Goal: Task Accomplishment & Management: Manage account settings

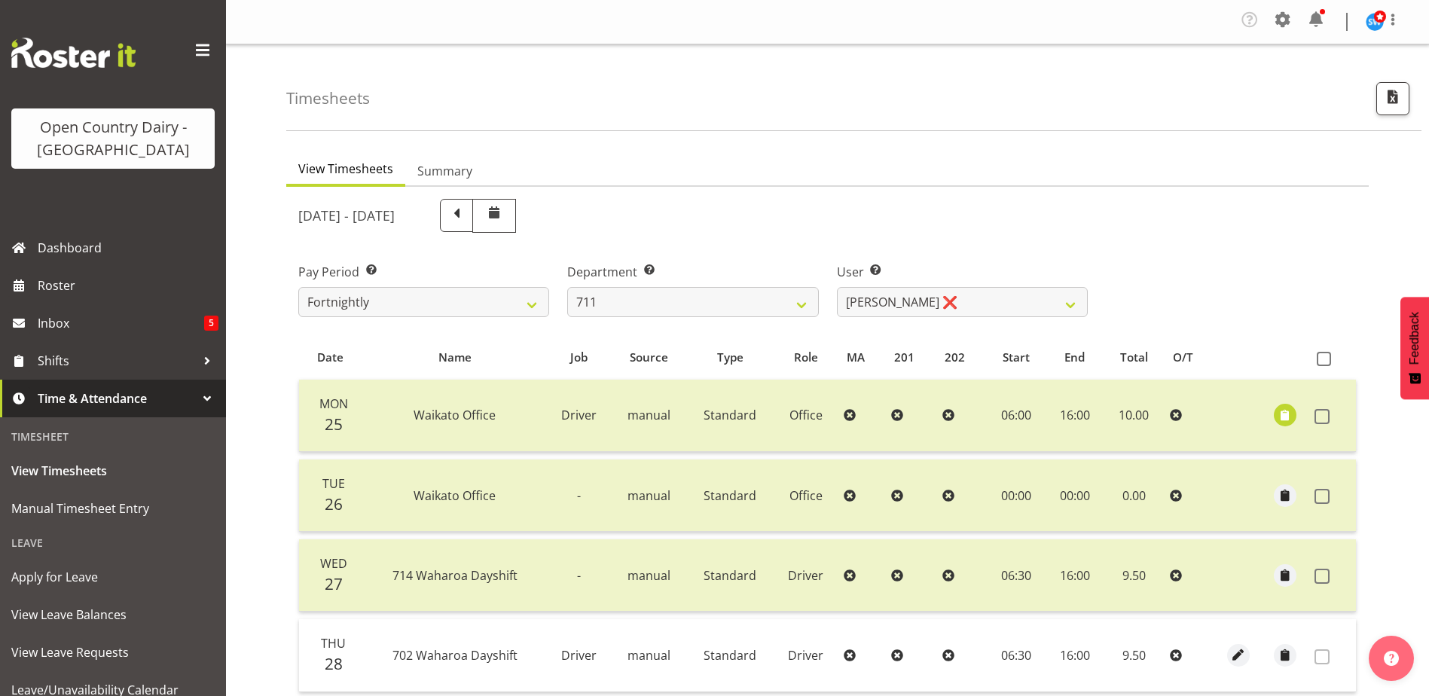
select select "832"
select select "10409"
click at [804, 310] on select "701 702 703 704 705 706 707 708 709 710 711 712 713 714 715 716 717 718 719 720" at bounding box center [692, 302] width 251 height 30
select select "720"
click at [567, 287] on select "701 702 703 704 705 706 707 708 709 710 711 712 713 714 715 716 717 718 719 720" at bounding box center [692, 302] width 251 height 30
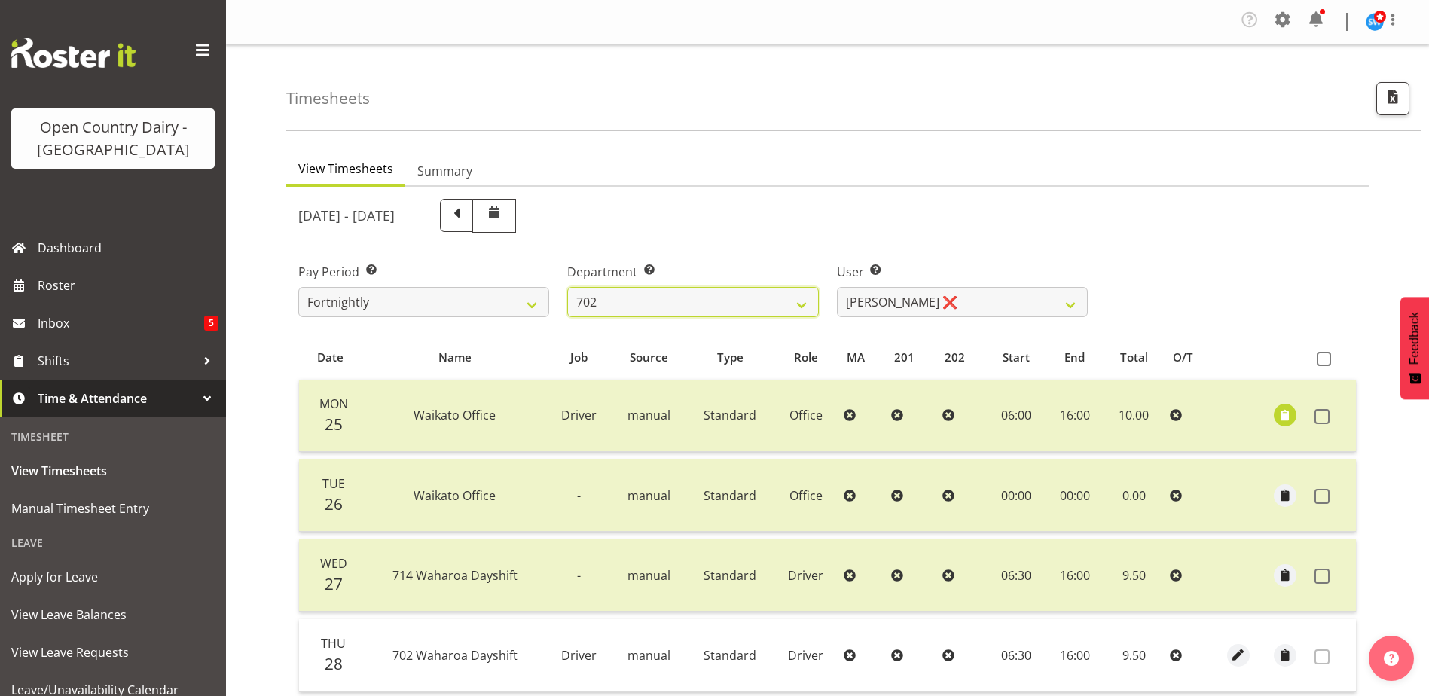
select select "11603"
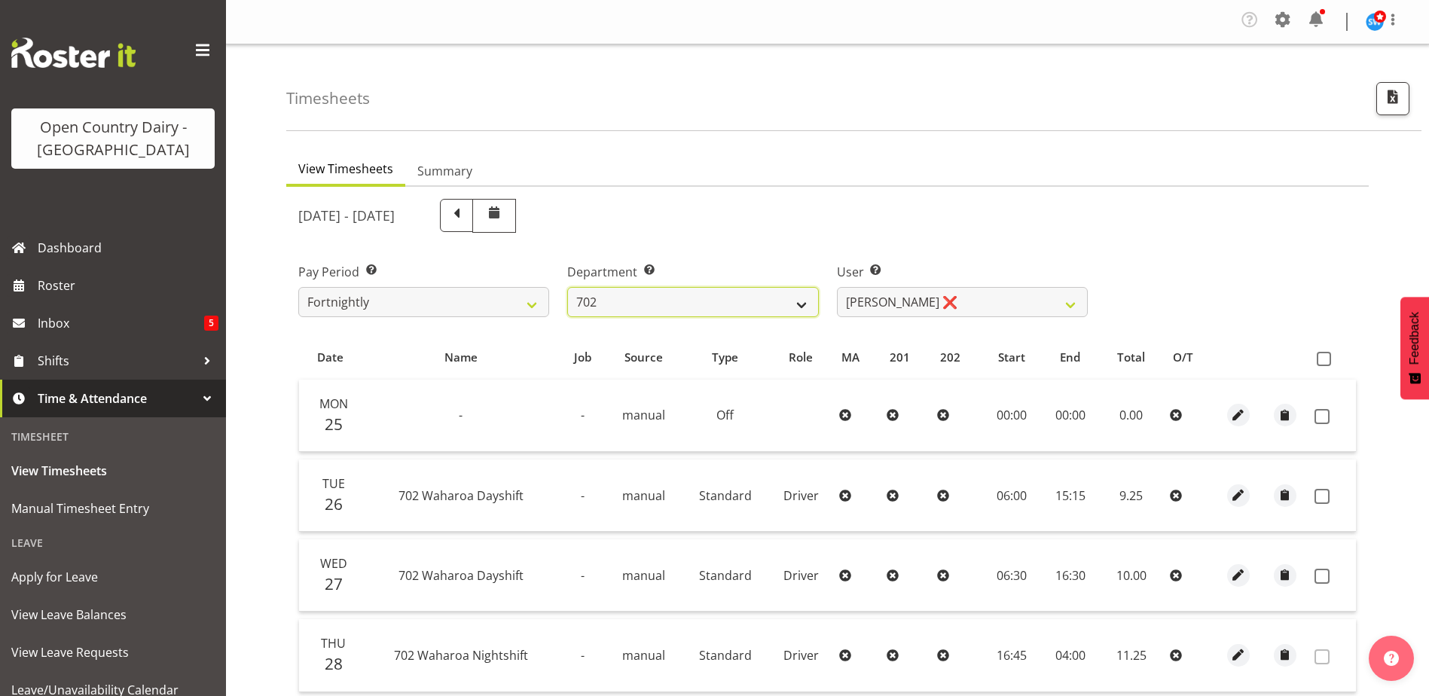
click at [802, 305] on select "701 702 703 704 705 706 707 708 709 710 711 712 713 714 715 716 717 718 719 720" at bounding box center [692, 302] width 251 height 30
select select "874"
click at [567, 287] on select "701 702 703 704 705 706 707 708 709 710 711 712 713 714 715 716 717 718 719 720" at bounding box center [692, 302] width 251 height 30
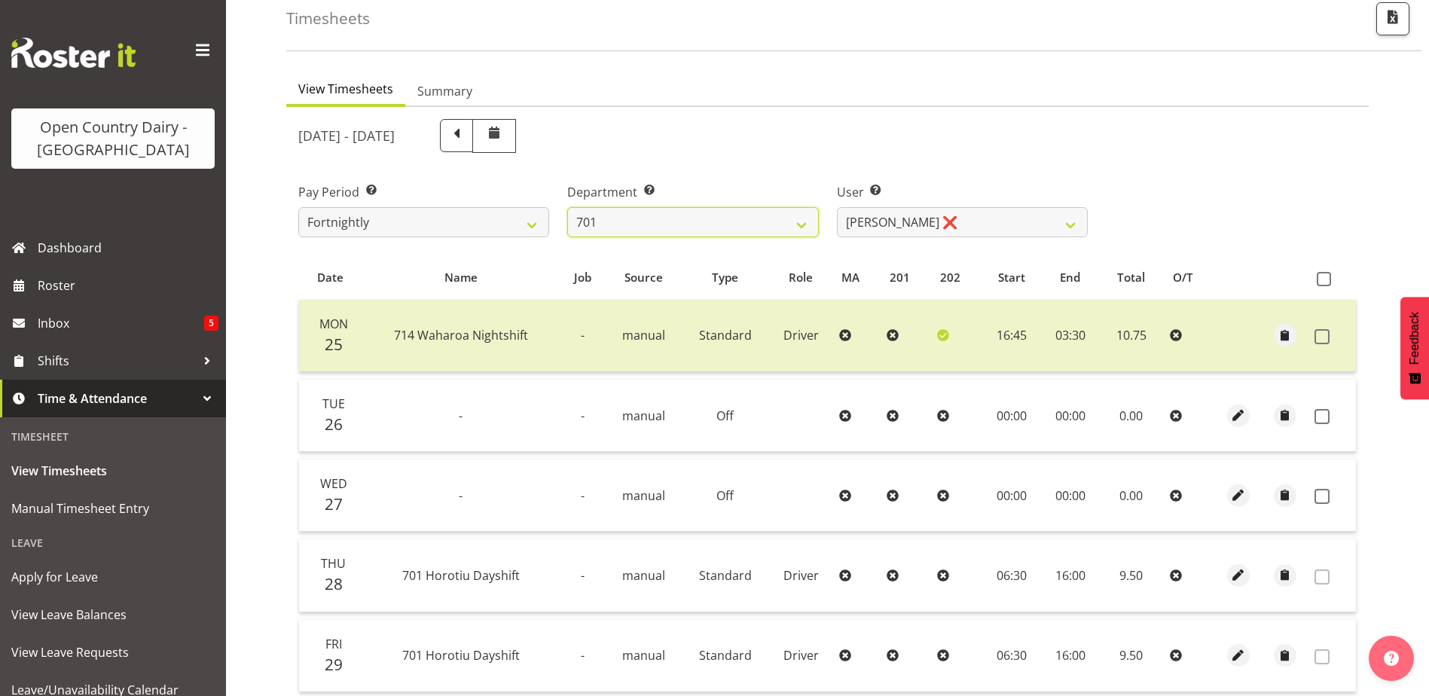
scroll to position [67, 0]
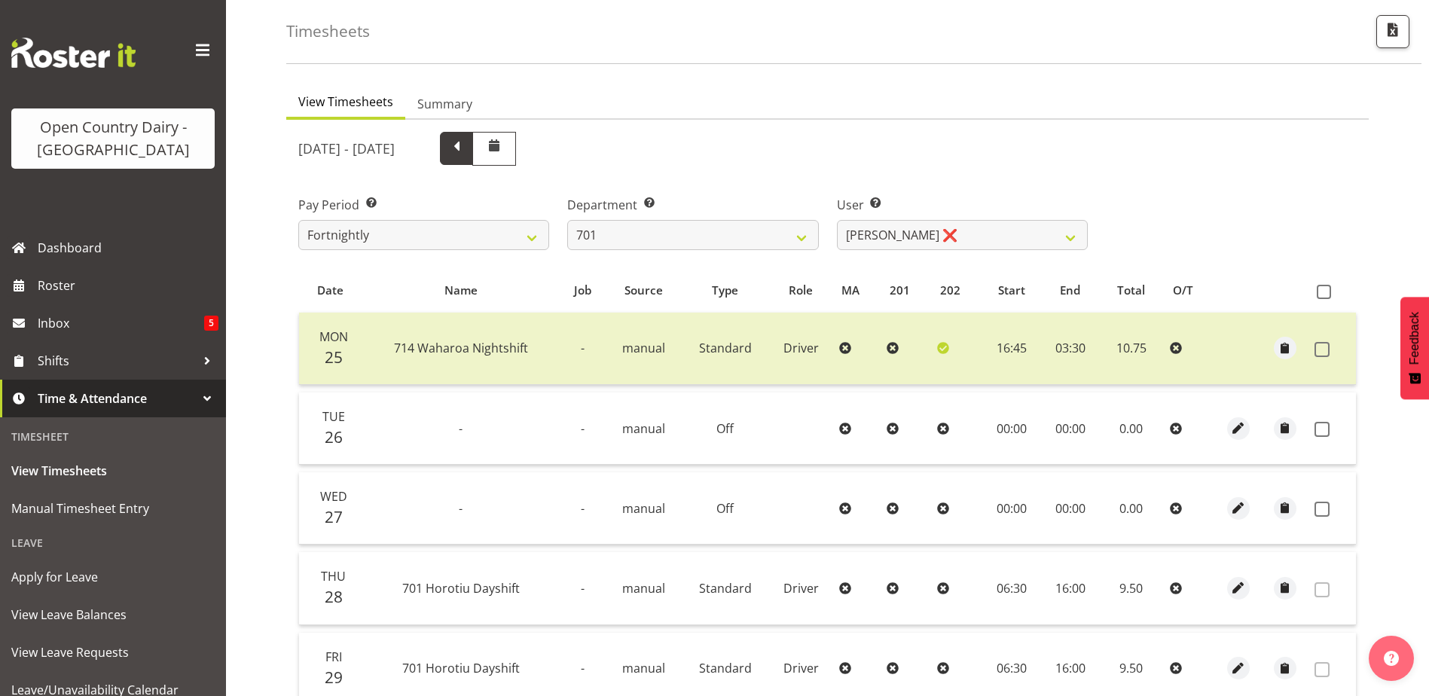
click at [473, 151] on span at bounding box center [456, 148] width 33 height 33
select select
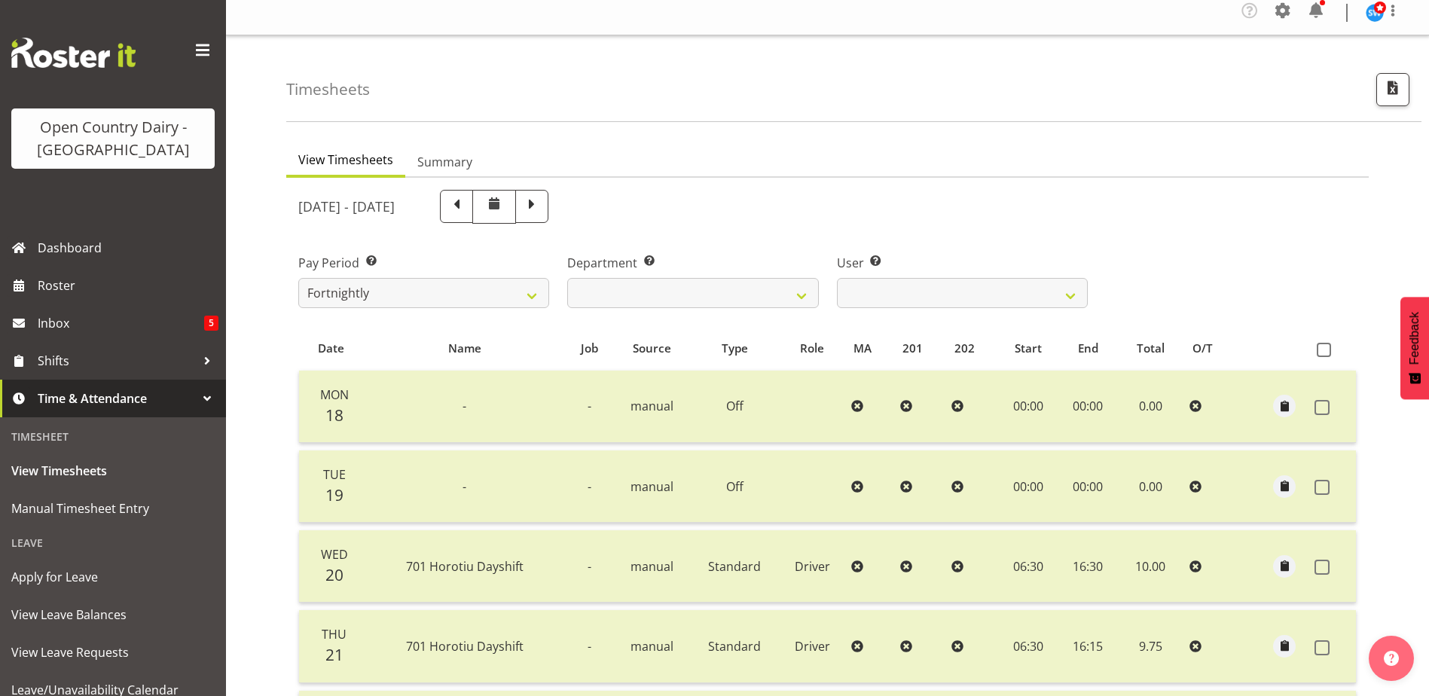
scroll to position [0, 0]
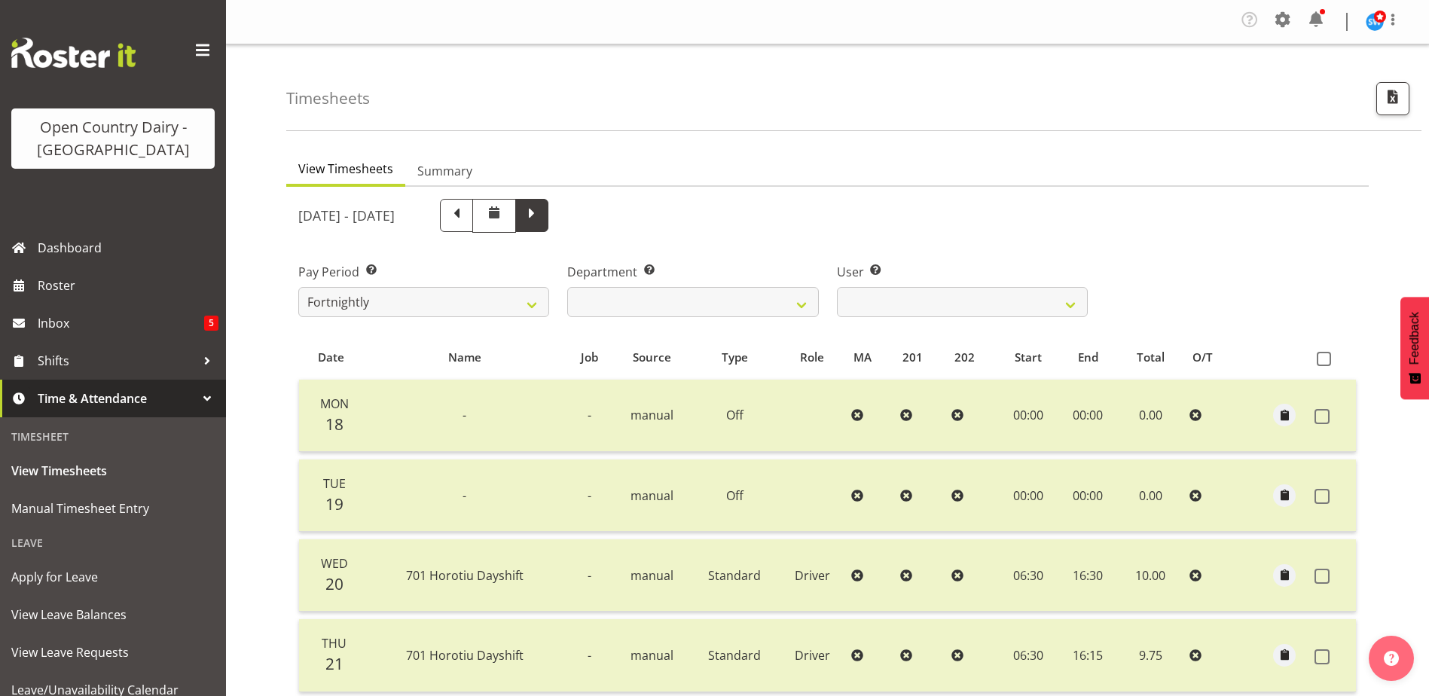
click at [542, 217] on span at bounding box center [532, 214] width 20 height 20
select select
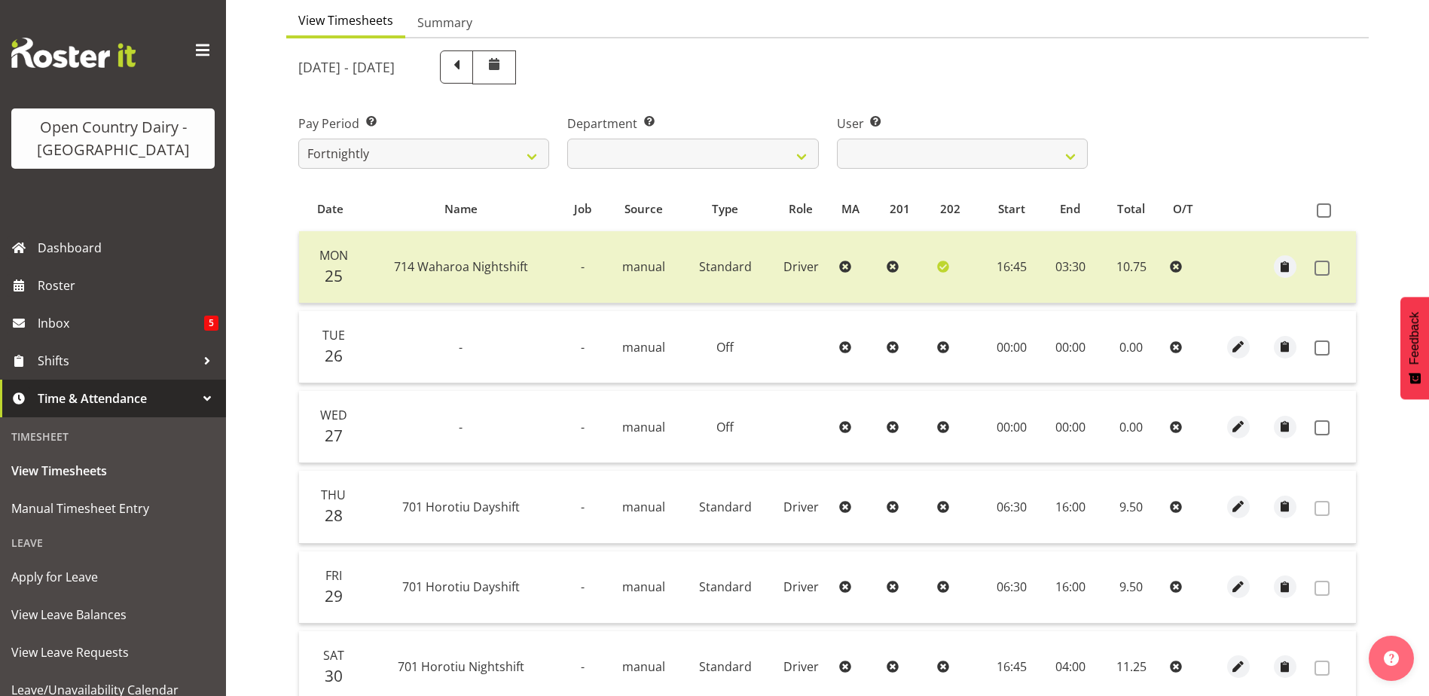
scroll to position [142, 0]
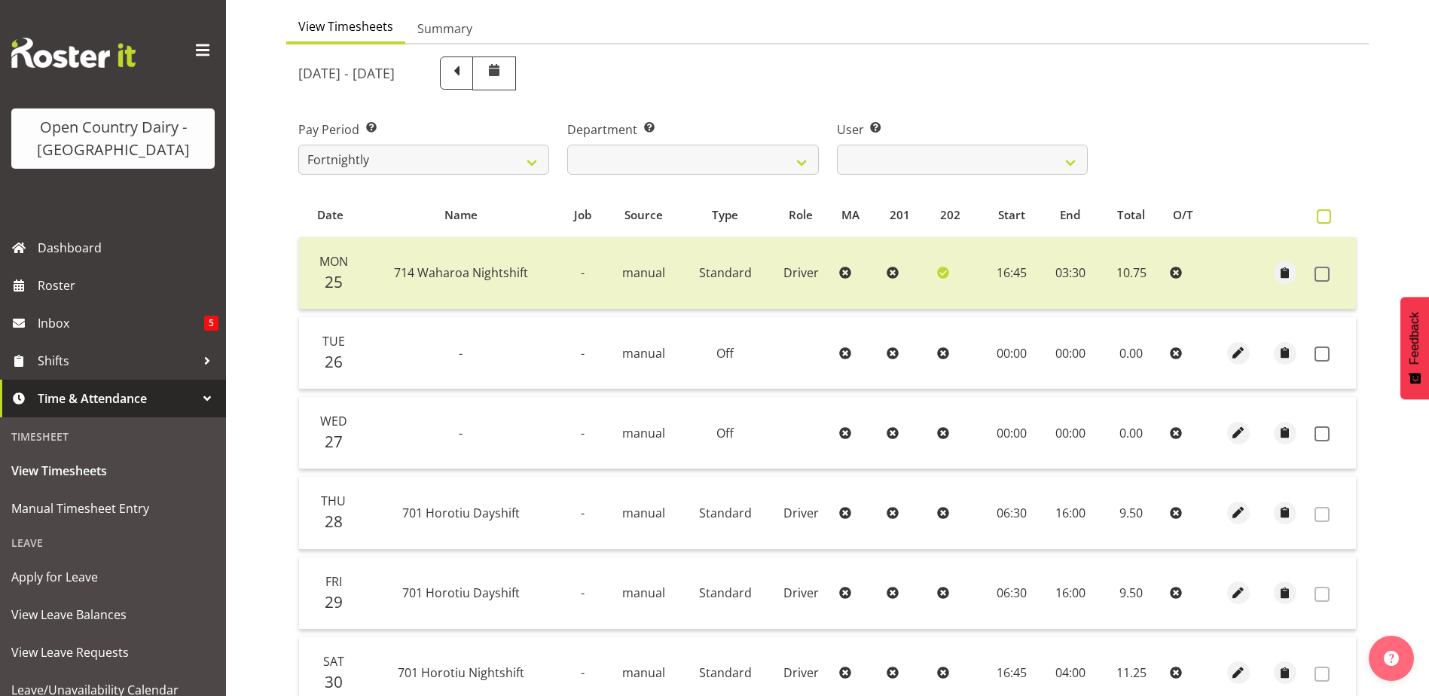
click at [1327, 218] on span at bounding box center [1324, 216] width 14 height 14
click at [1327, 218] on input "checkbox" at bounding box center [1322, 217] width 10 height 10
checkbox input "true"
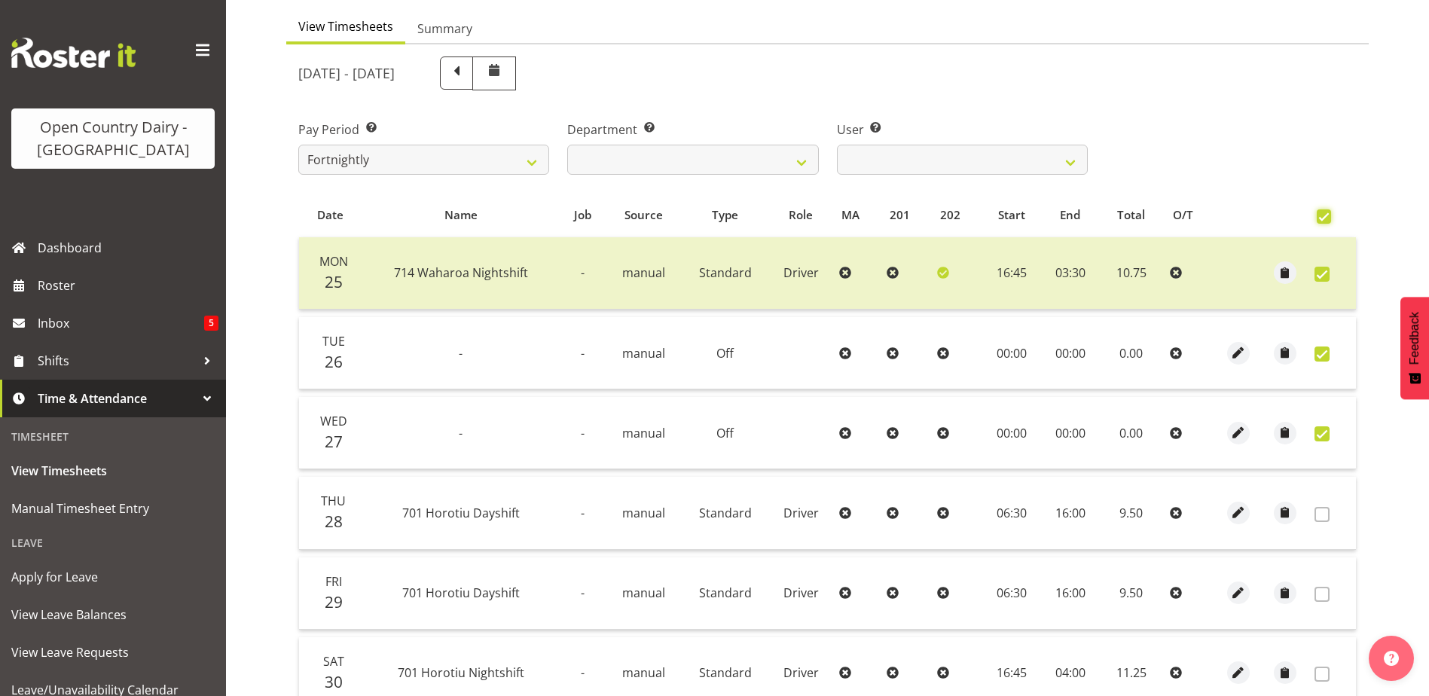
checkbox input "true"
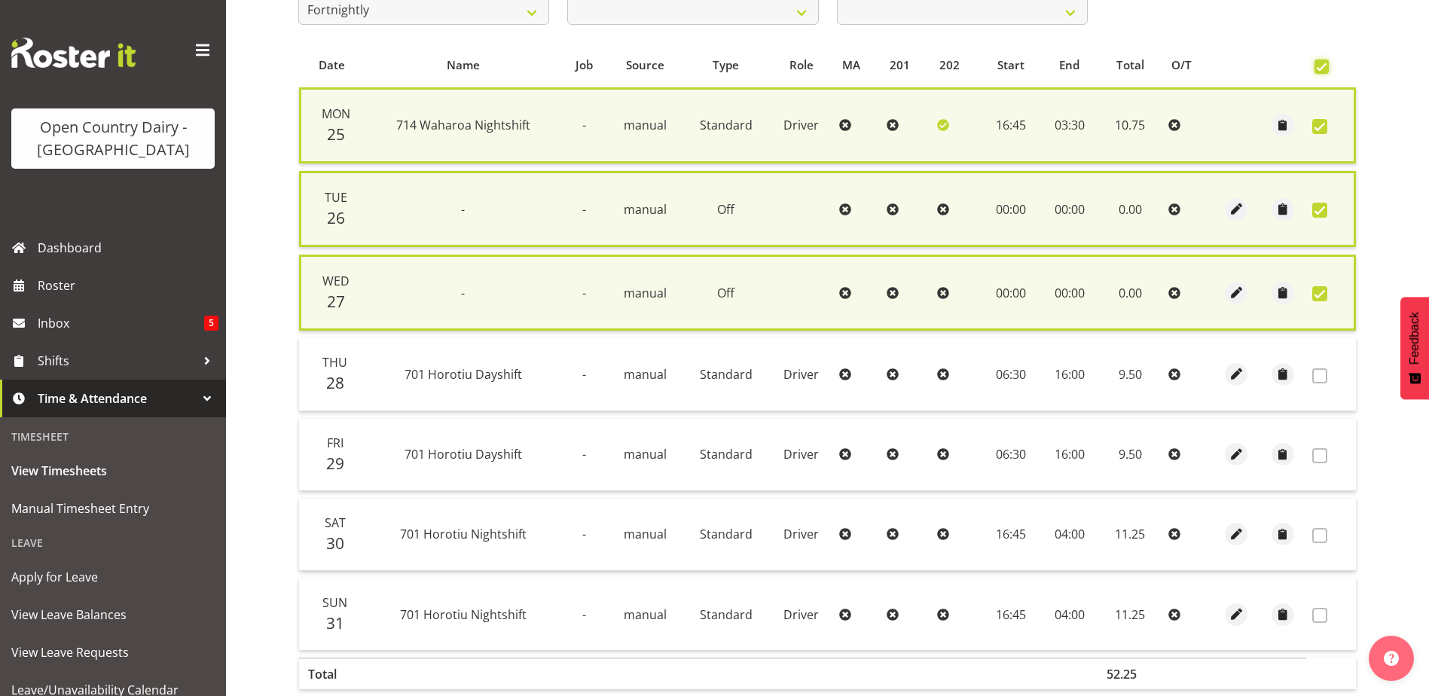
scroll to position [368, 0]
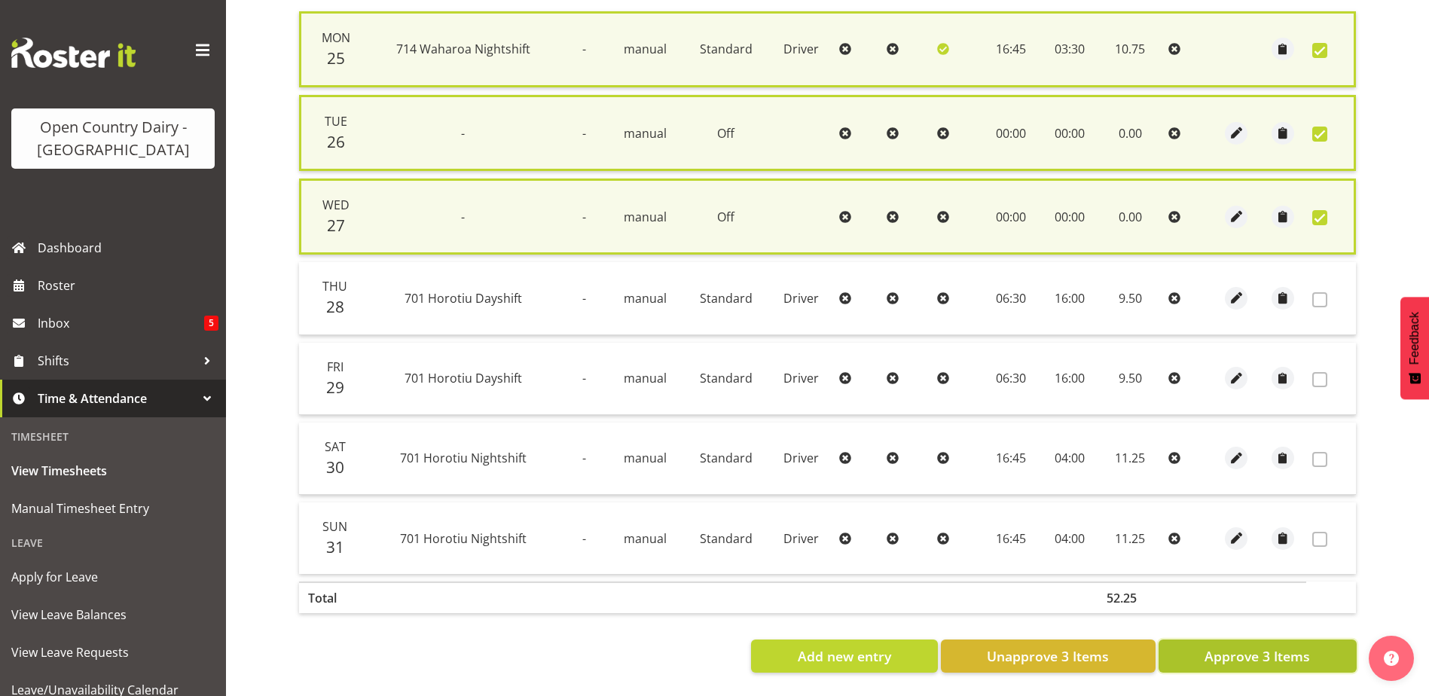
click at [1269, 659] on span "Approve 3 Items" at bounding box center [1257, 656] width 105 height 20
checkbox input "false"
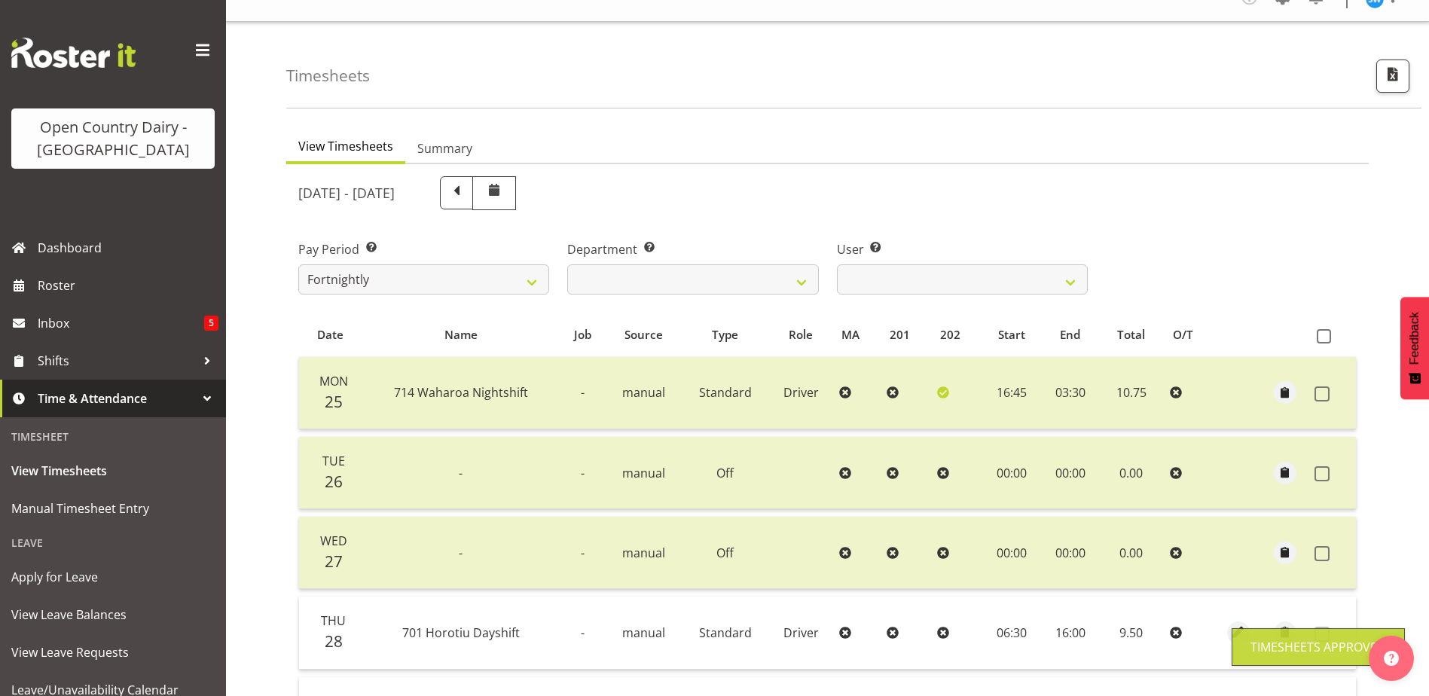
scroll to position [0, 0]
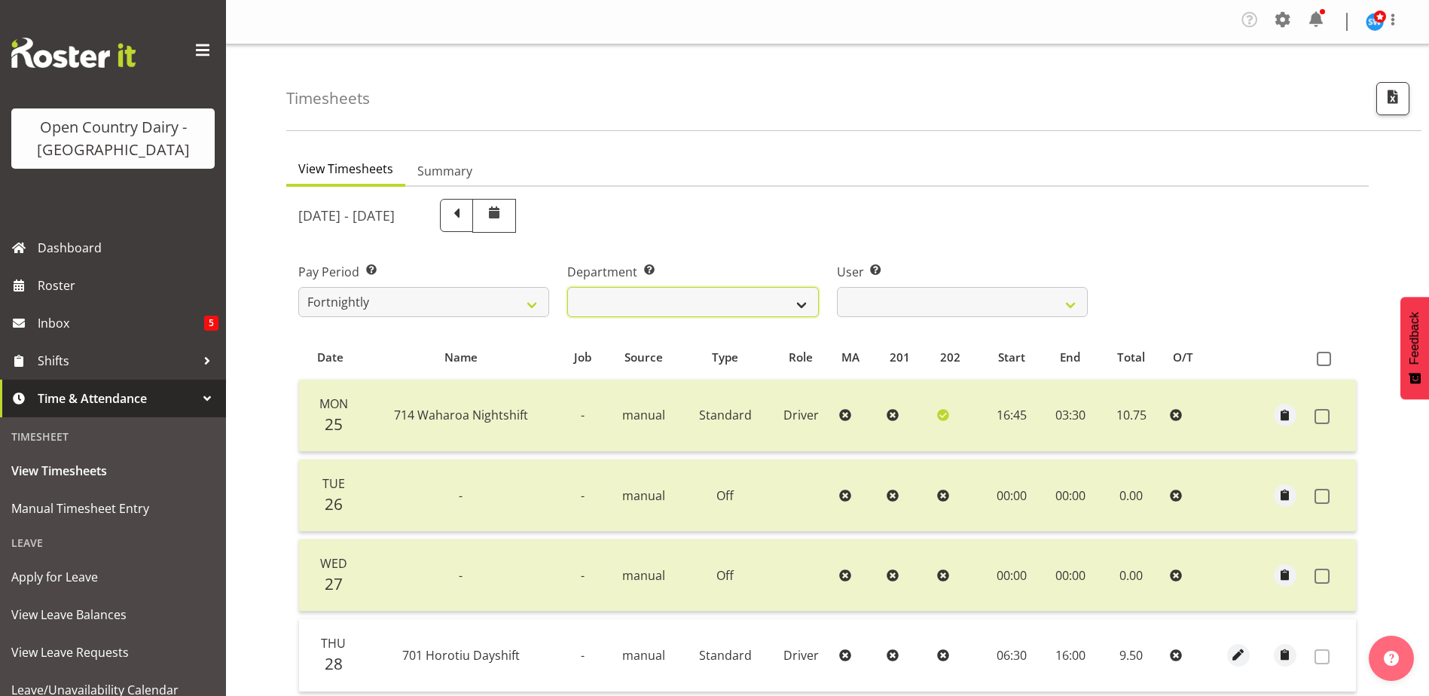
click at [803, 306] on select "701 702 703 704 705 706 707 708 709 710 711 712 713 714 715 716 717 718 719 720" at bounding box center [692, 302] width 251 height 30
select select "720"
click at [567, 287] on select "701 702 703 704 705 706 707 708 709 710 711 712 713 714 715 716 717 718 719 720" at bounding box center [692, 302] width 251 height 30
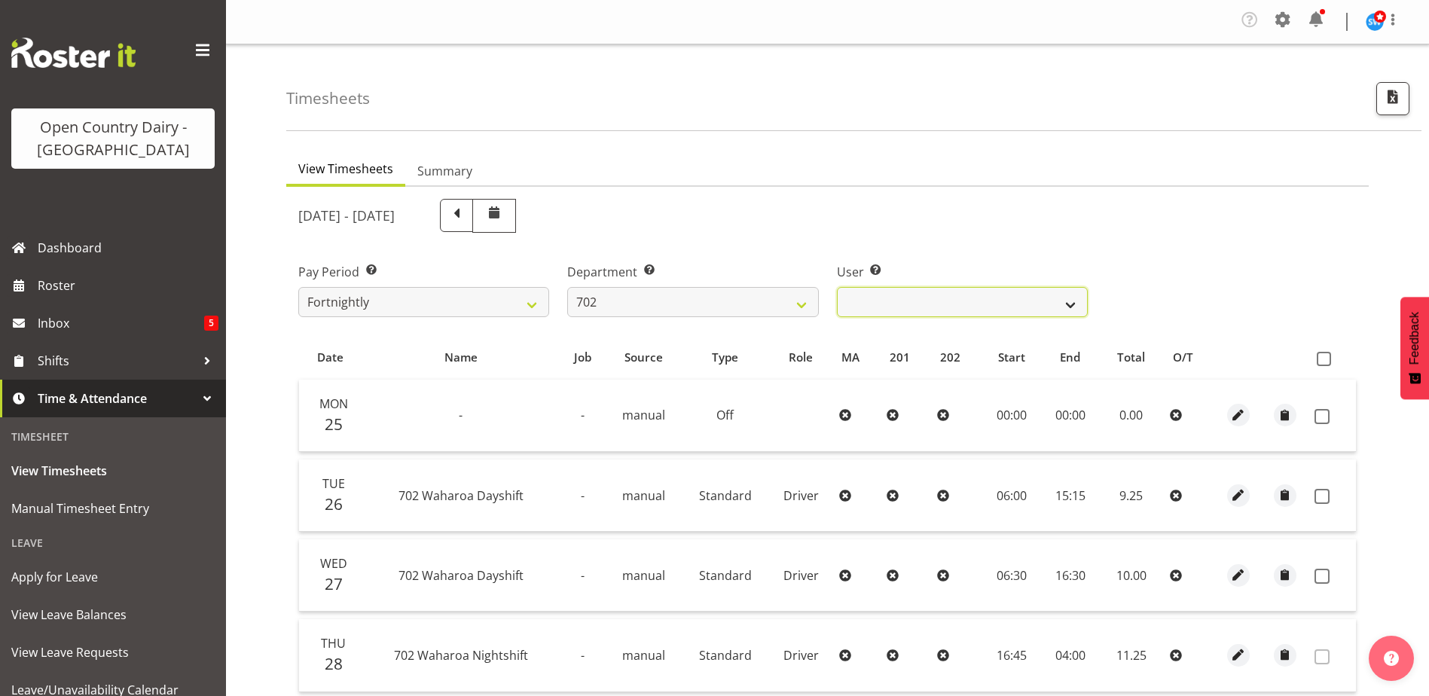
click at [1073, 306] on select "[PERSON_NAME] ❌ [PERSON_NAME] ❌ [PERSON_NAME] ❌ [PERSON_NAME] ❌" at bounding box center [962, 302] width 251 height 30
select select "11199"
click at [837, 287] on select "[PERSON_NAME] ❌ [PERSON_NAME] ❌ [PERSON_NAME] ❌ [PERSON_NAME] ❌" at bounding box center [962, 302] width 251 height 30
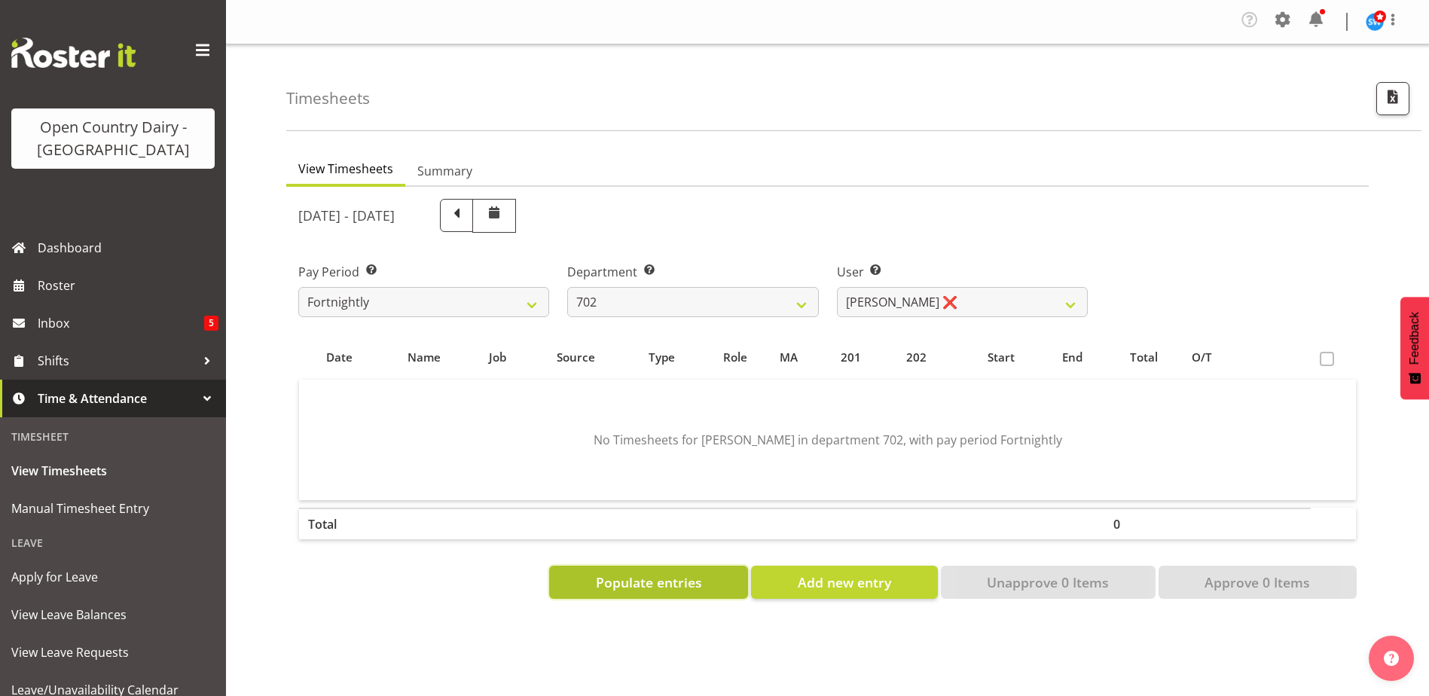
click at [667, 578] on span "Populate entries" at bounding box center [649, 583] width 106 height 20
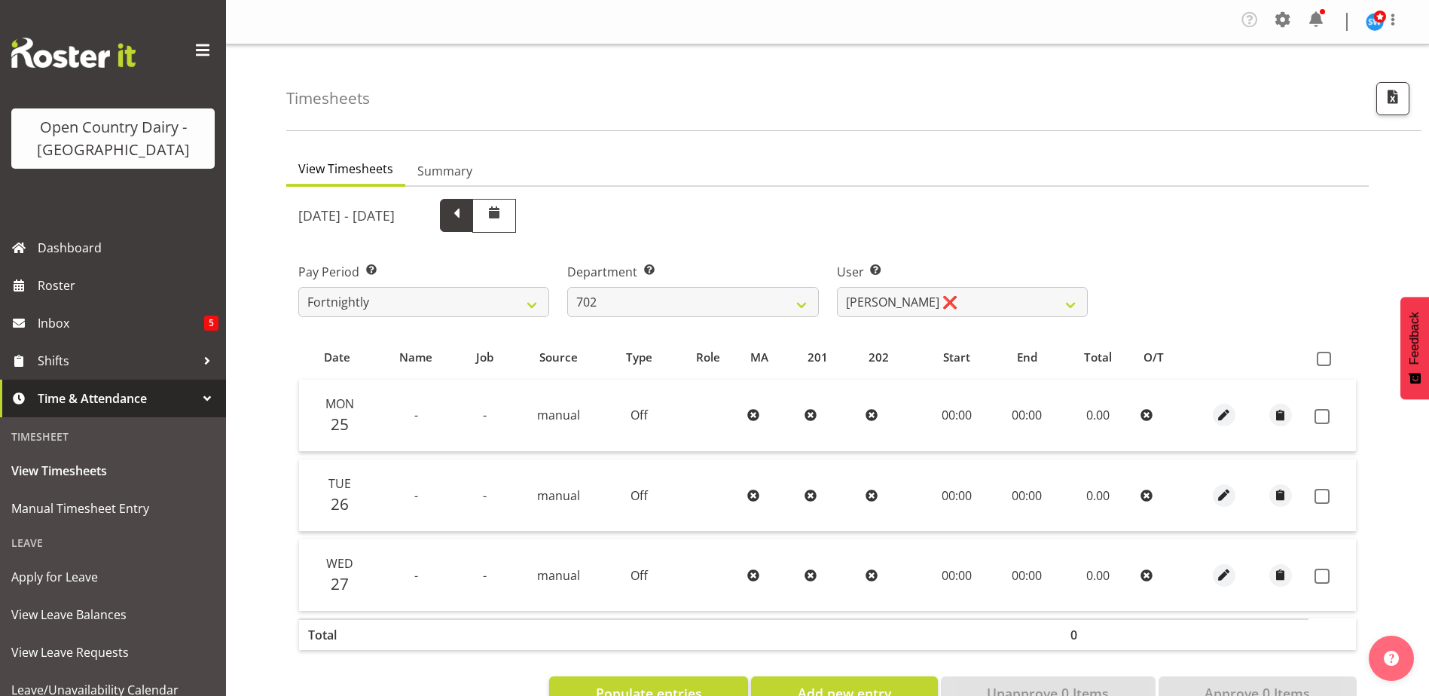
click at [466, 213] on span at bounding box center [457, 214] width 20 height 20
select select
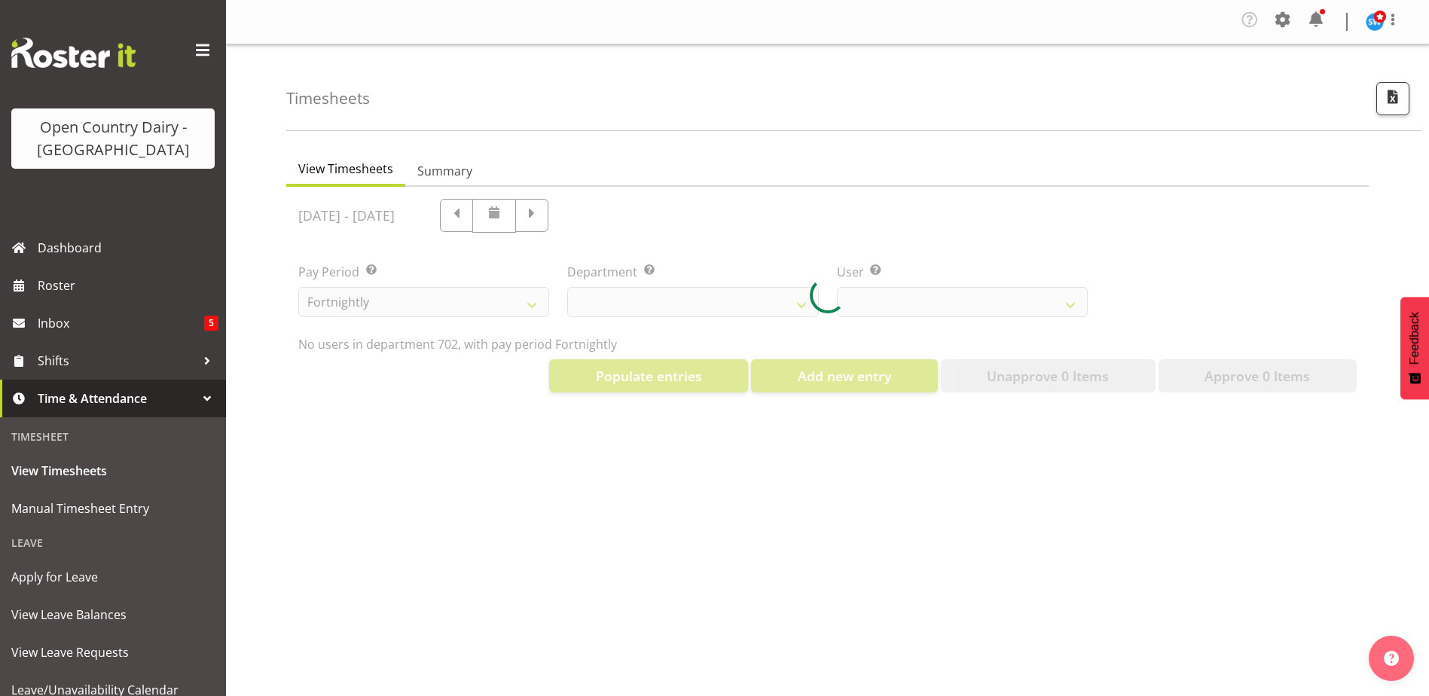
select select "720"
select select "11199"
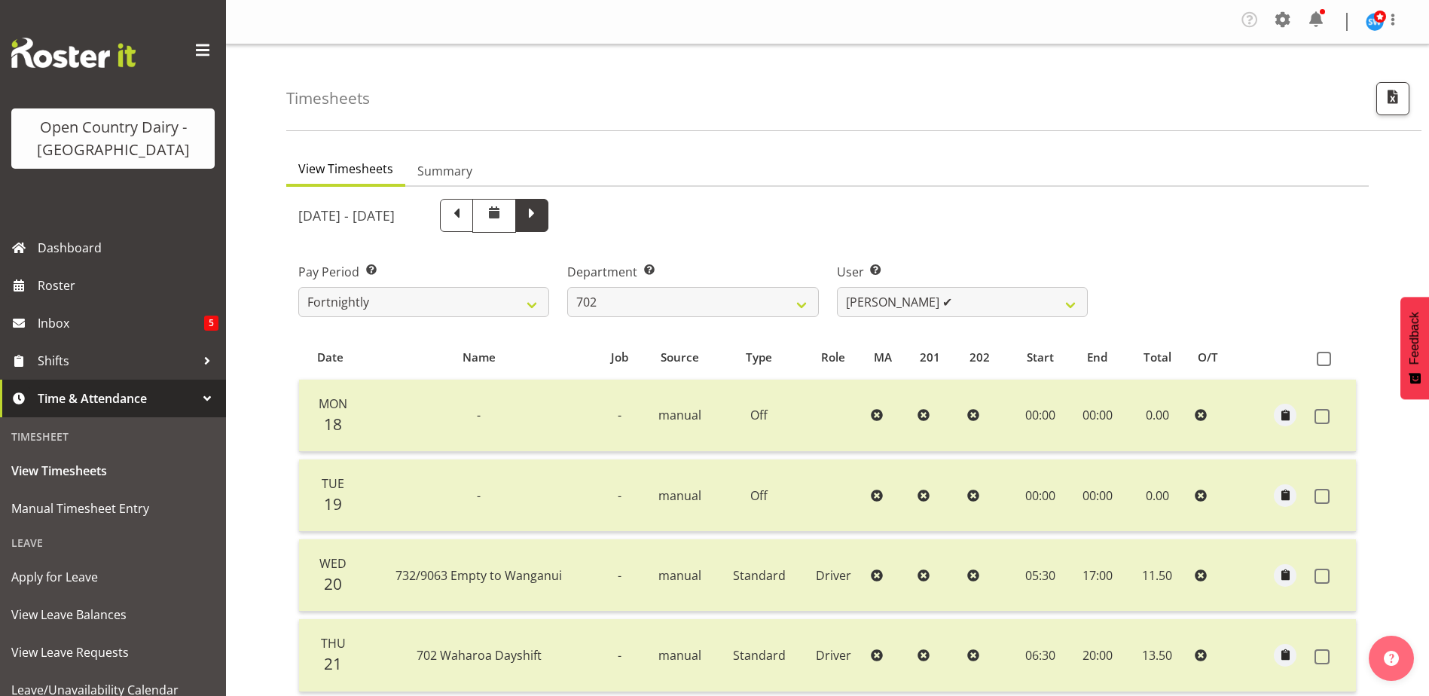
click at [548, 220] on span at bounding box center [531, 215] width 33 height 33
select select
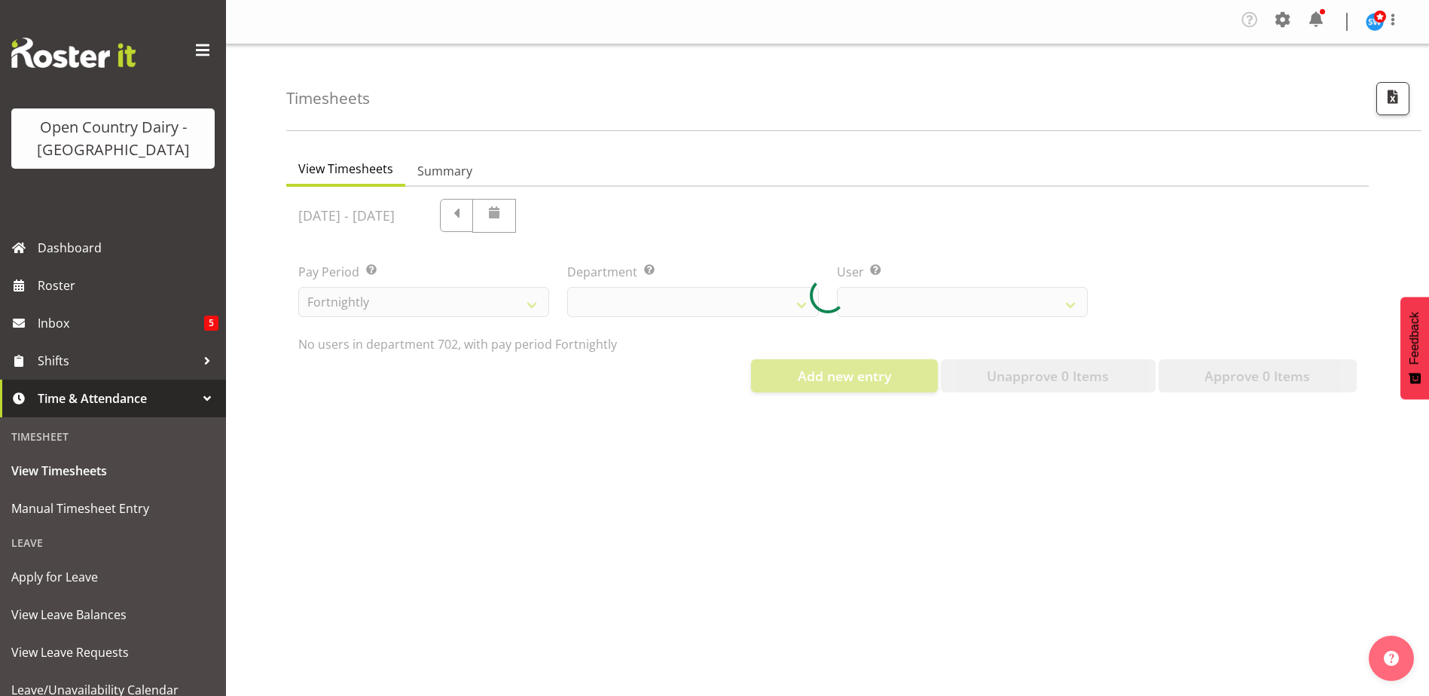
select select "720"
select select "11199"
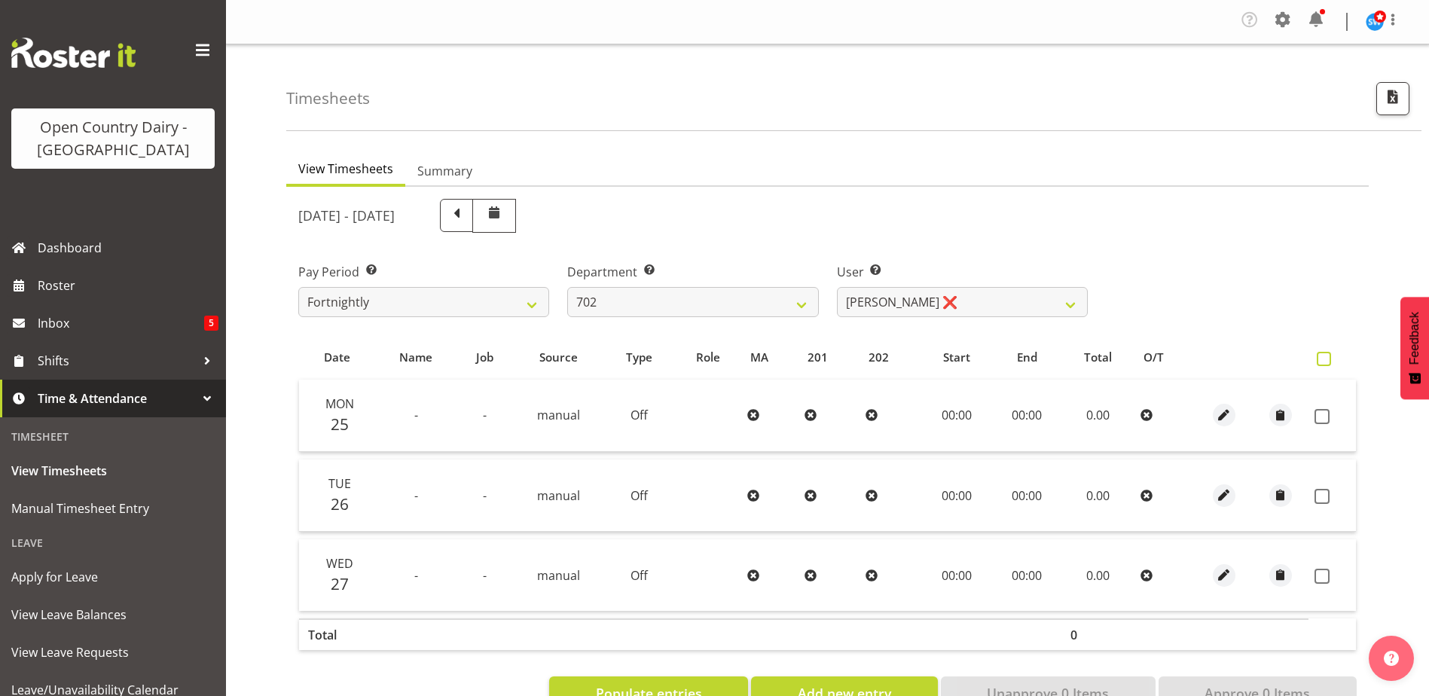
click at [1318, 358] on span at bounding box center [1324, 359] width 14 height 14
click at [1318, 358] on input "checkbox" at bounding box center [1322, 359] width 10 height 10
checkbox input "true"
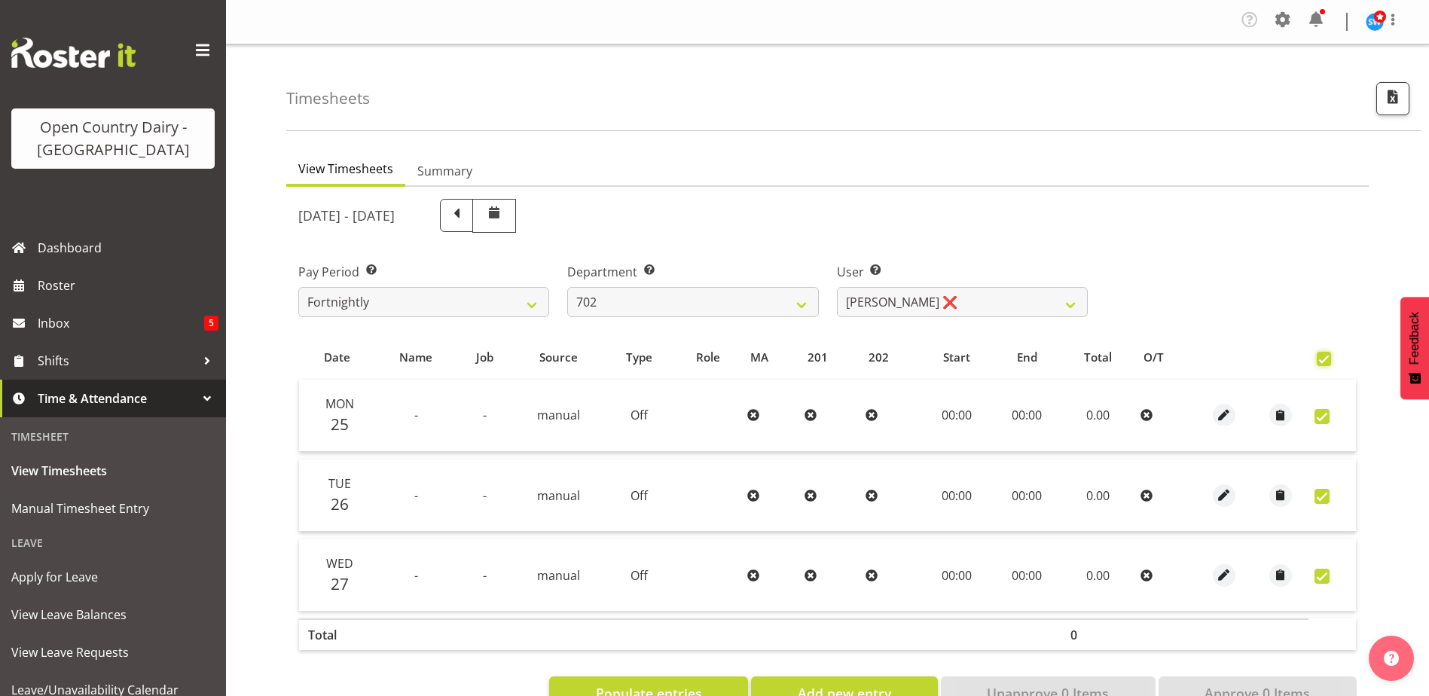
checkbox input "true"
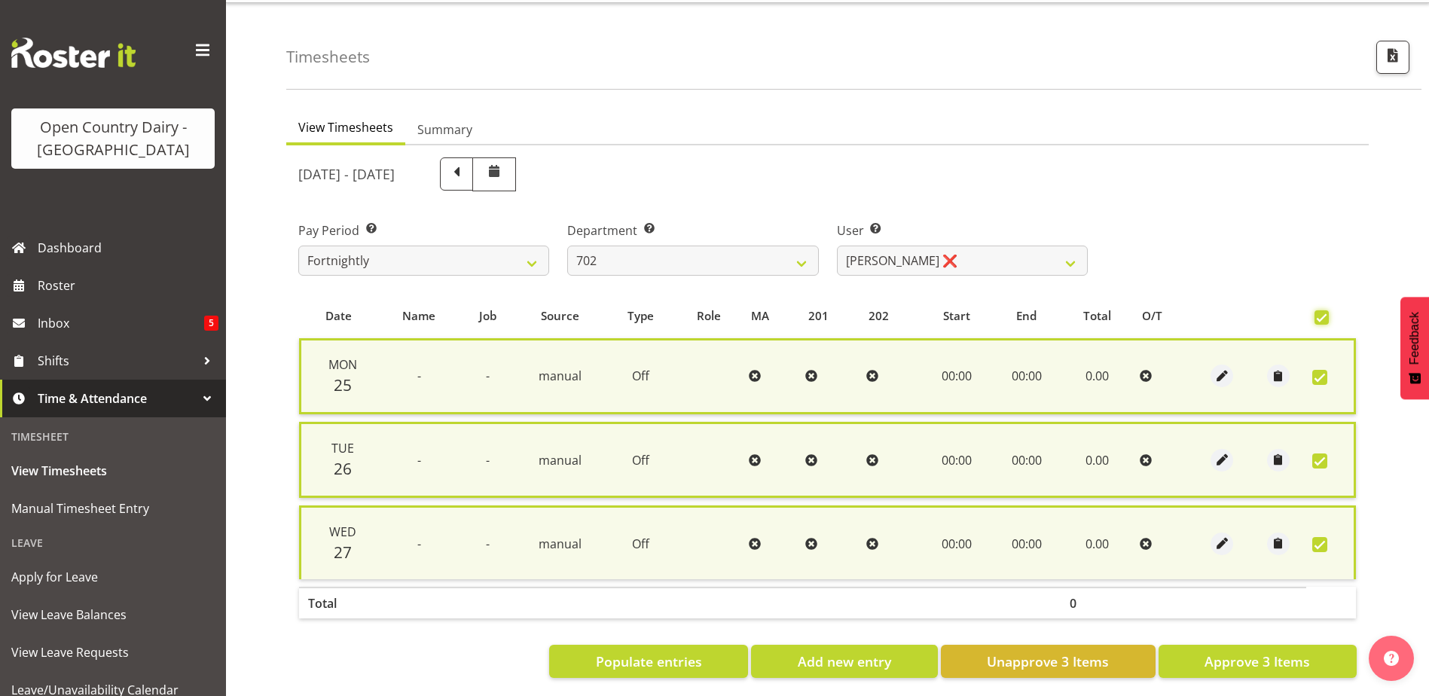
scroll to position [60, 0]
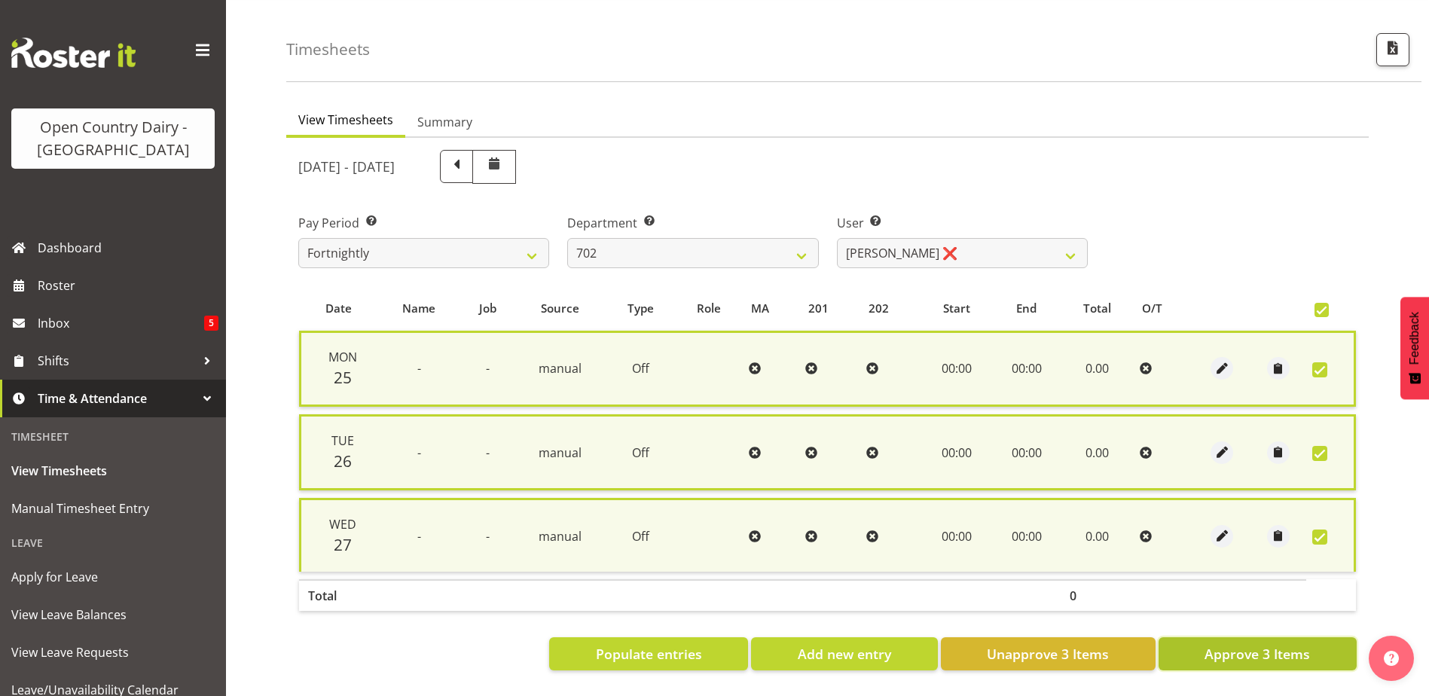
click at [1263, 644] on span "Approve 3 Items" at bounding box center [1257, 654] width 105 height 20
checkbox input "false"
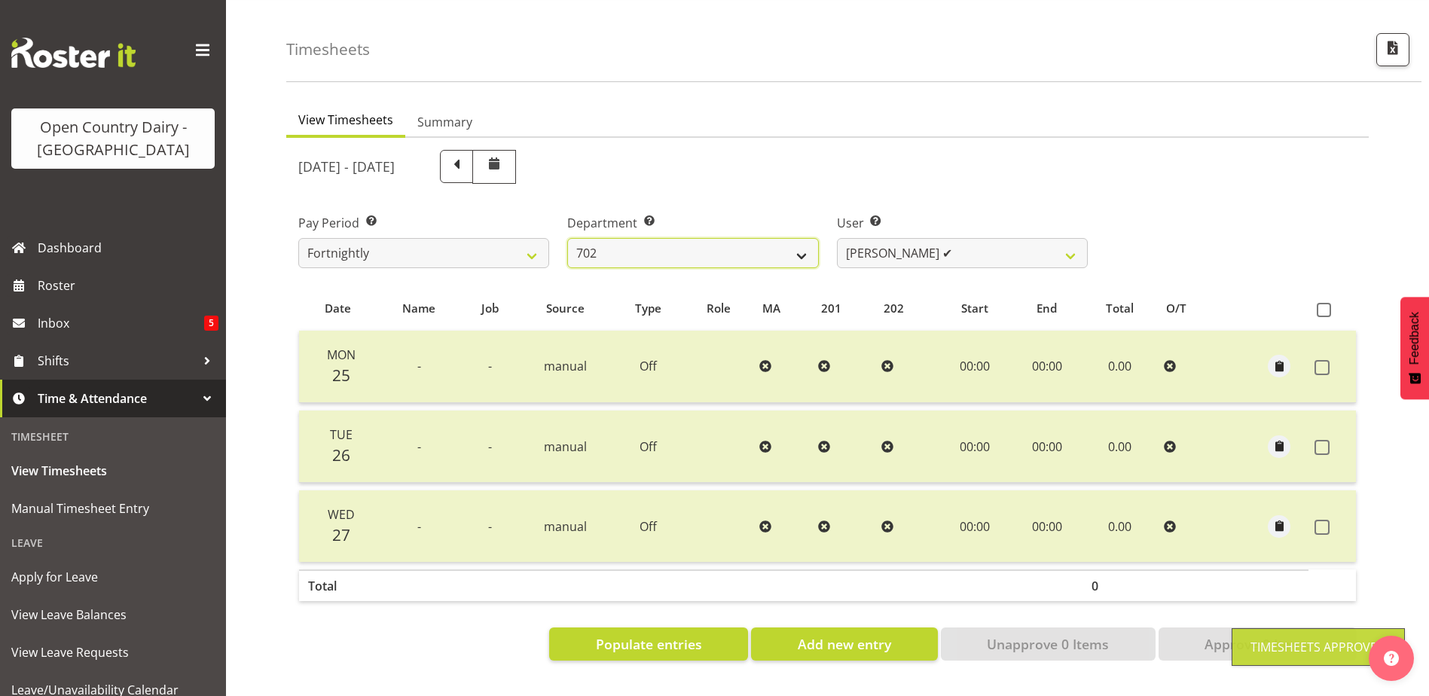
click at [802, 245] on select "701 702 703 704 705 706 707 708 709 710 711 712 713 714 715 716 717 718 719 720" at bounding box center [692, 253] width 251 height 30
select select "710"
click at [567, 238] on select "701 702 703 704 705 706 707 708 709 710 711 712 713 714 715 716 717 718 719 720" at bounding box center [692, 253] width 251 height 30
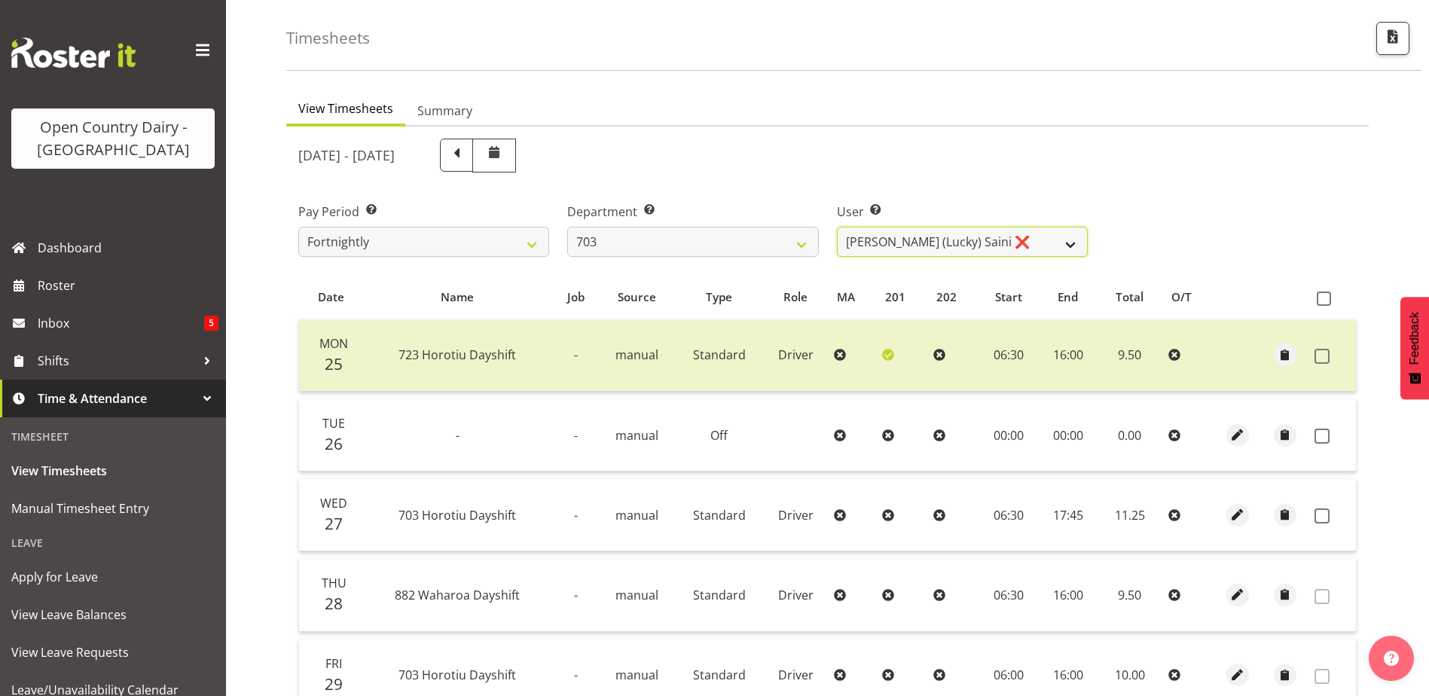
click at [1076, 243] on select "[PERSON_NAME] (Lucky) Saini ❌ [PERSON_NAME] ❌ [PERSON_NAME] ❌" at bounding box center [962, 242] width 251 height 30
select select "8198"
click at [837, 227] on select "[PERSON_NAME] (Lucky) Saini ❌ [PERSON_NAME] ❌ [PERSON_NAME] ❌" at bounding box center [962, 242] width 251 height 30
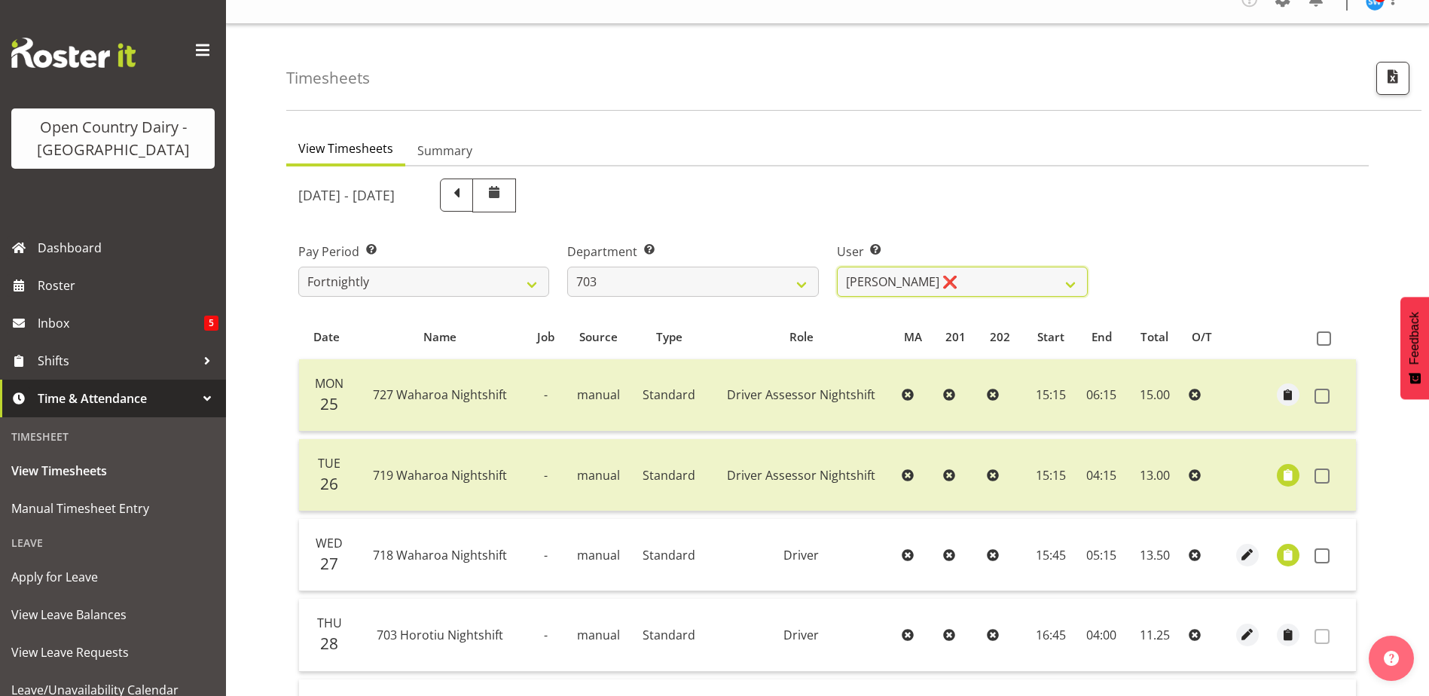
scroll to position [0, 0]
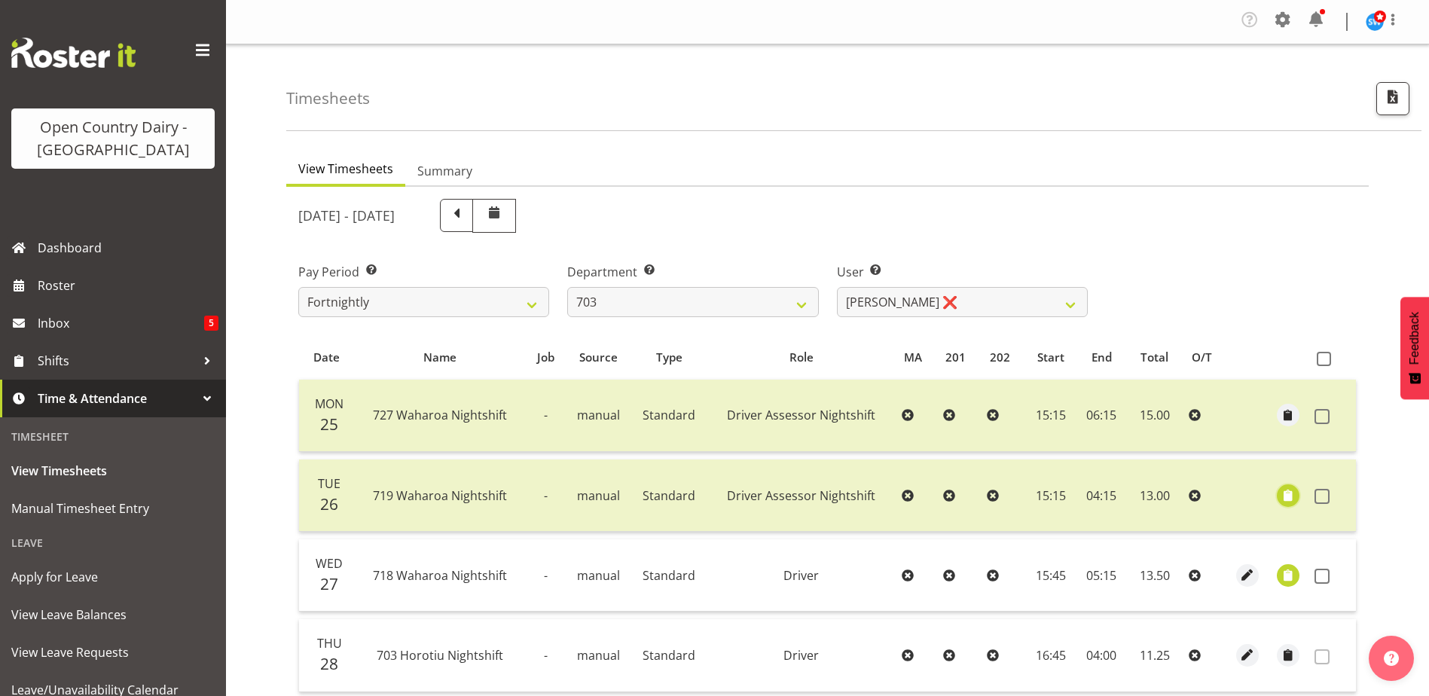
click at [1284, 499] on span "button" at bounding box center [1288, 495] width 17 height 17
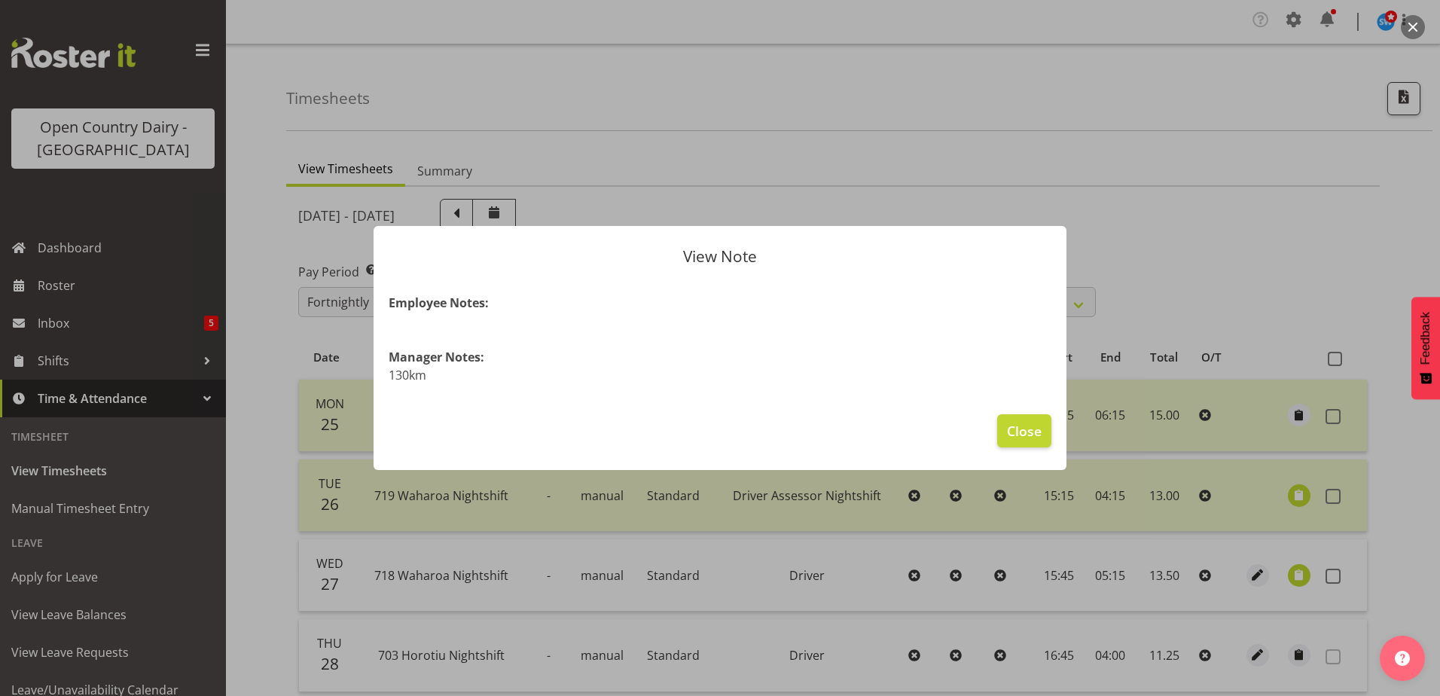
click at [1188, 298] on div at bounding box center [720, 348] width 1440 height 696
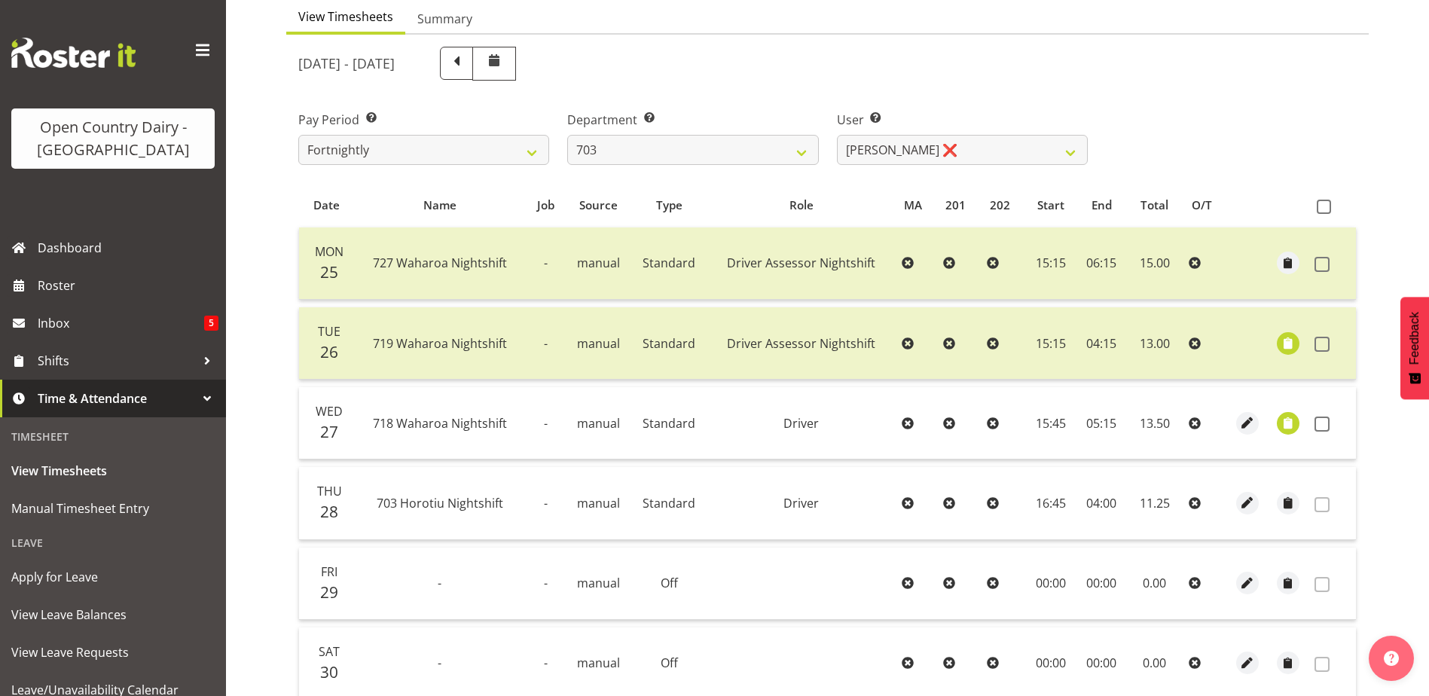
scroll to position [151, 0]
click at [1069, 154] on select "[PERSON_NAME] (Lucky) Saini ❌ [PERSON_NAME] ❌ [PERSON_NAME] ❌" at bounding box center [962, 151] width 251 height 30
click at [805, 153] on select "701 702 703 704 705 706 707 708 709 710 711 712 713 714 715 716 717 718 719 720" at bounding box center [692, 151] width 251 height 30
select select "717"
click at [567, 136] on select "701 702 703 704 705 706 707 708 709 710 711 712 713 714 715 716 717 718 719 720" at bounding box center [692, 151] width 251 height 30
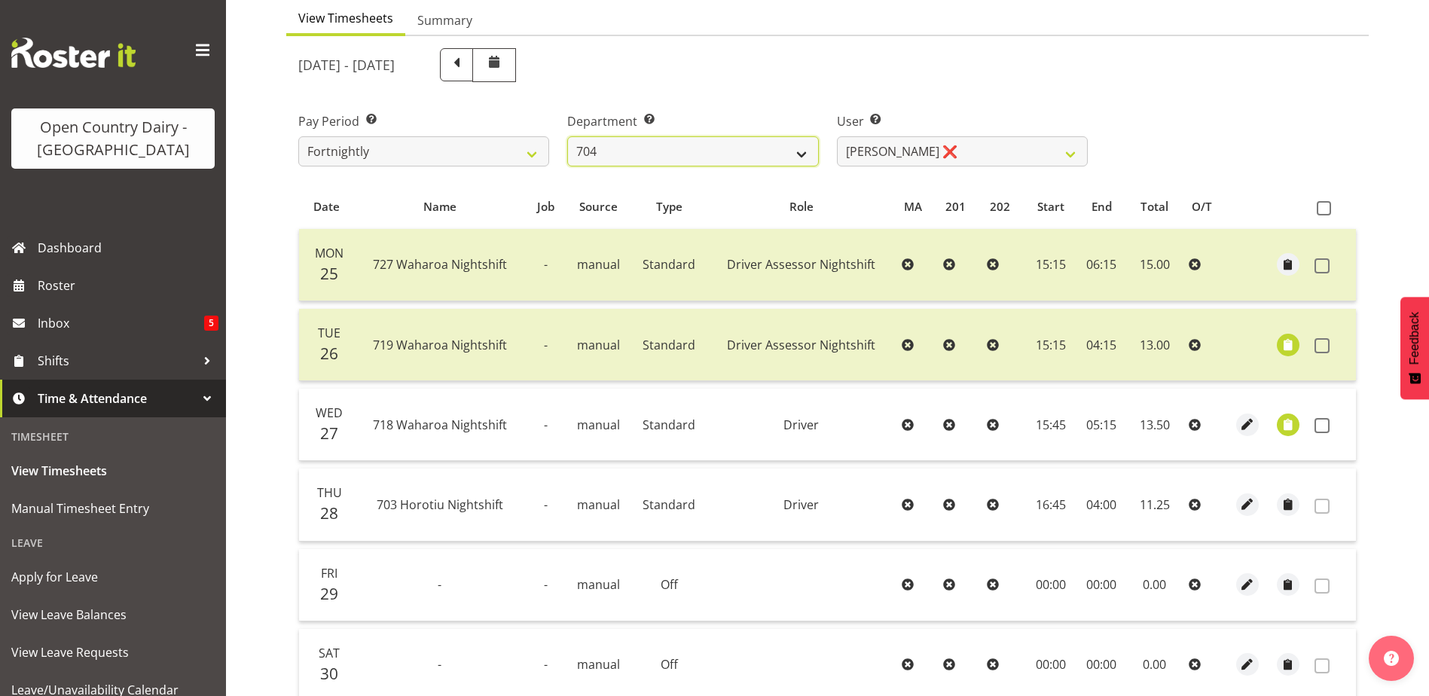
select select "8496"
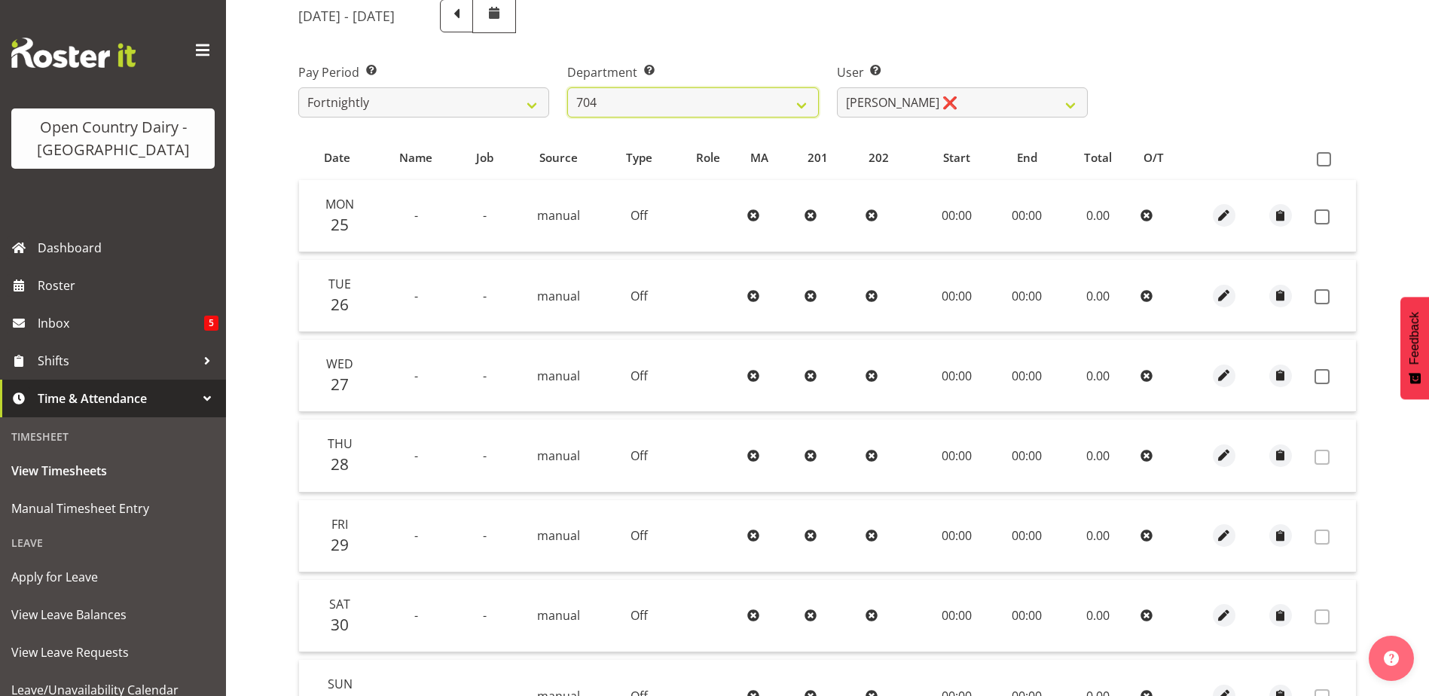
scroll to position [142, 0]
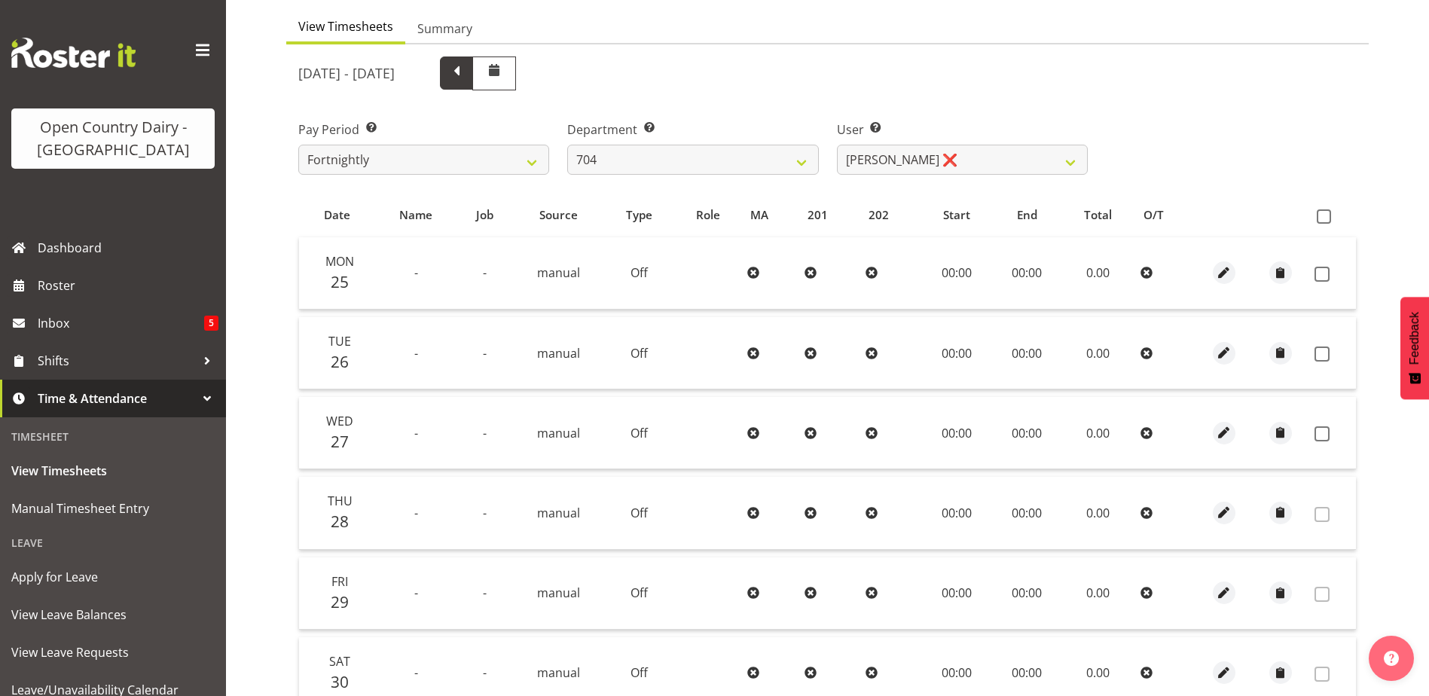
click at [466, 77] on span at bounding box center [457, 72] width 20 height 20
select select
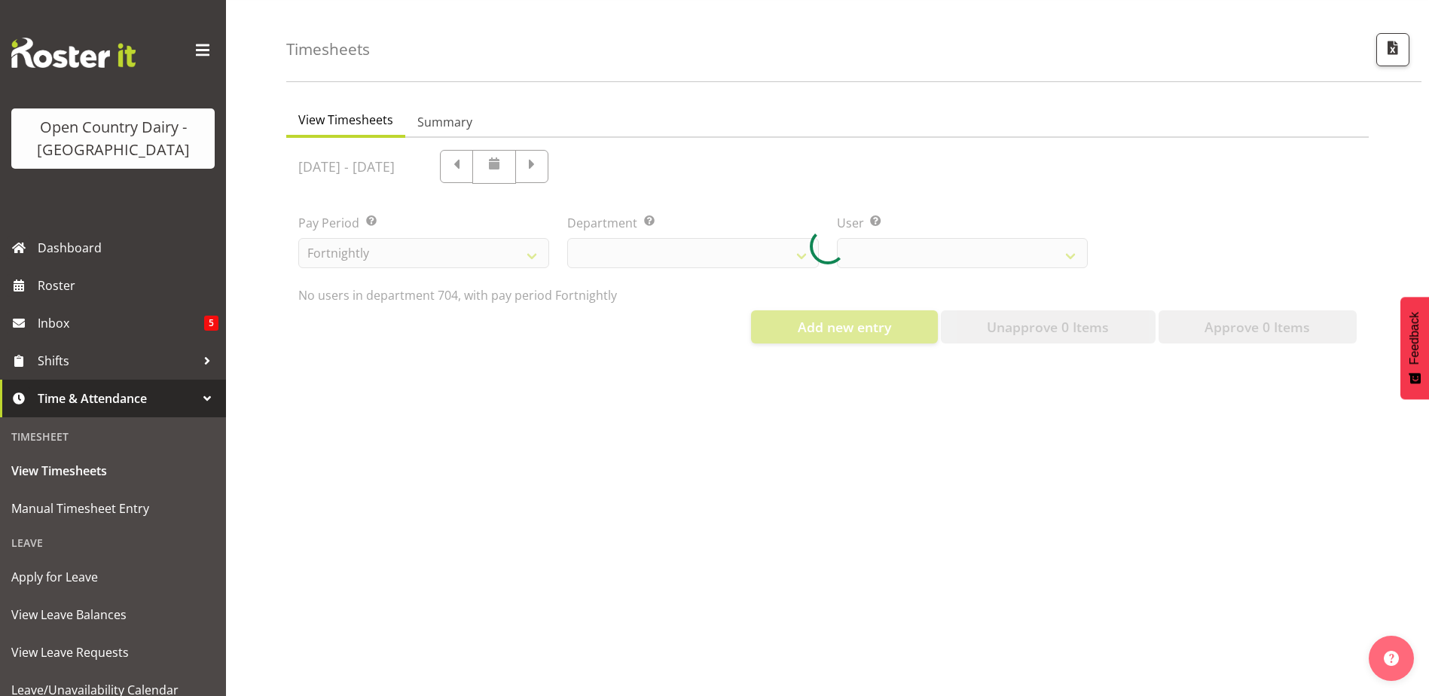
select select "717"
